Goal: Book appointment/travel/reservation

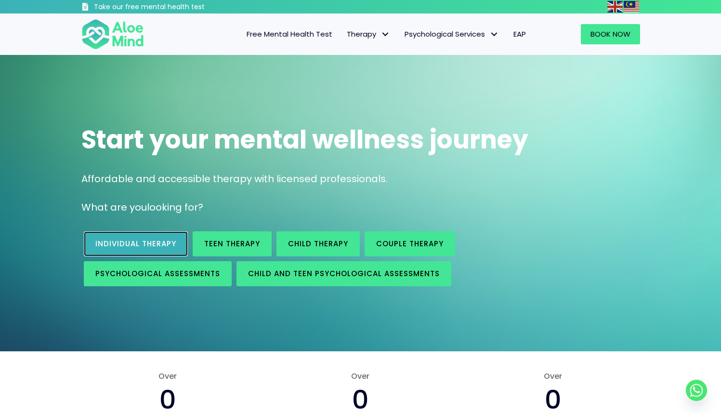
click at [113, 240] on span "Individual therapy" at bounding box center [135, 243] width 81 height 10
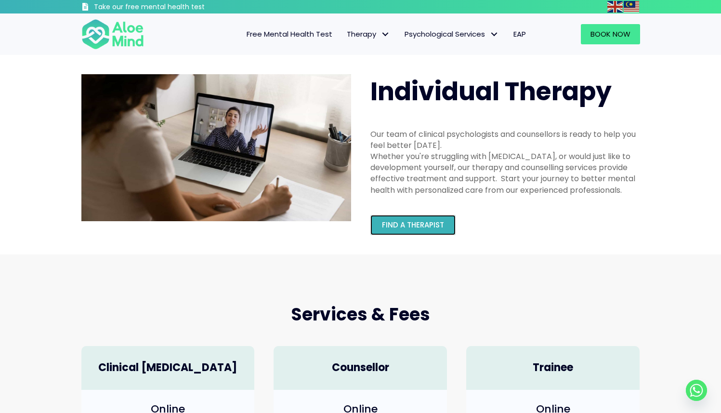
click at [420, 229] on span "Find a therapist" at bounding box center [413, 225] width 62 height 10
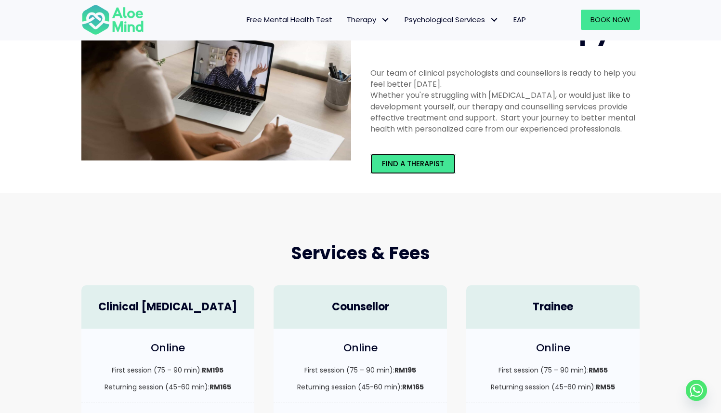
scroll to position [61, 0]
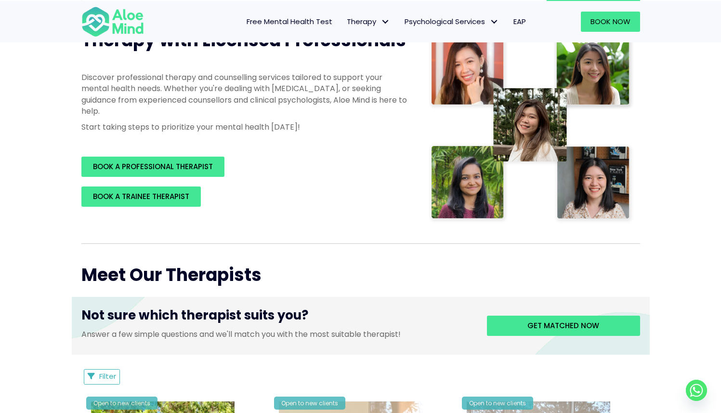
scroll to position [153, 0]
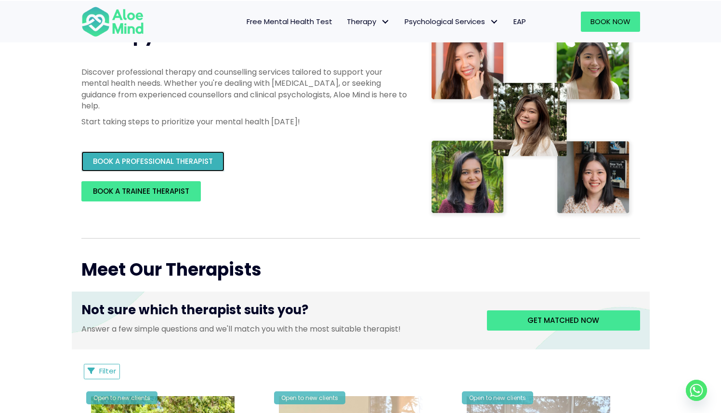
click at [105, 164] on span "BOOK A PROFESSIONAL THERAPIST" at bounding box center [153, 161] width 120 height 10
